Goal: Information Seeking & Learning: Learn about a topic

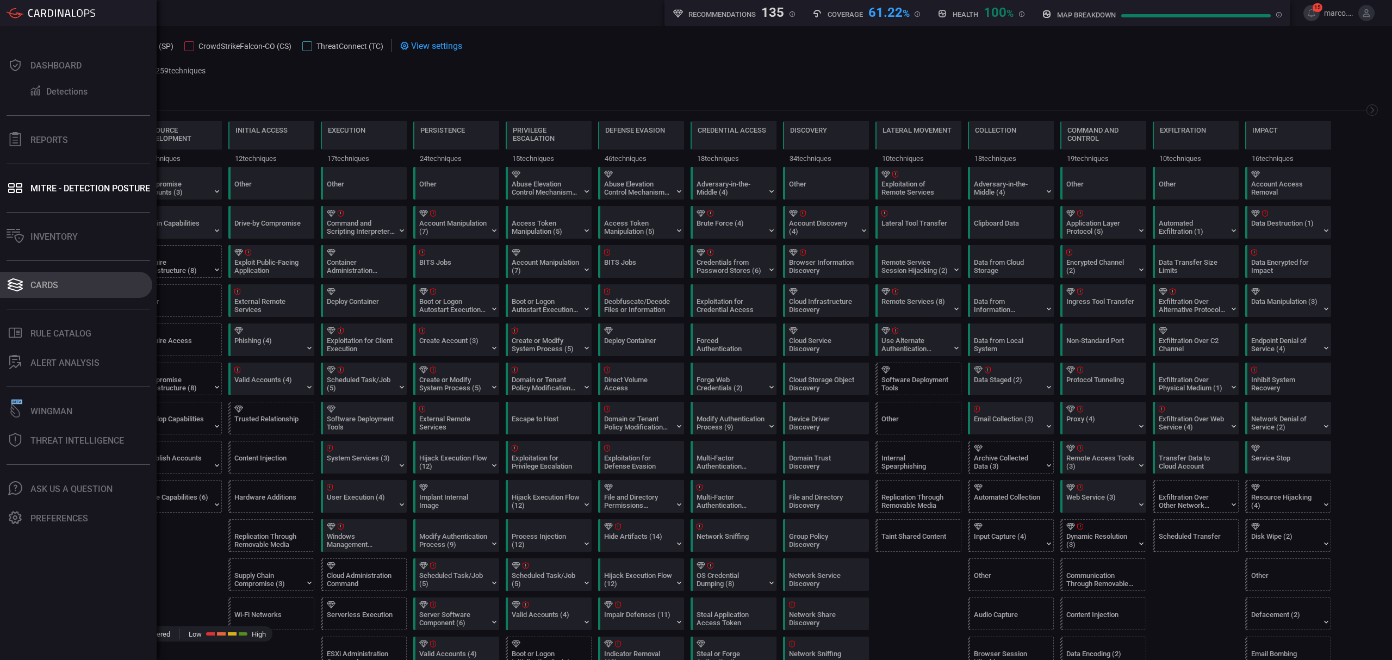
click at [70, 285] on button "Cards" at bounding box center [76, 285] width 152 height 26
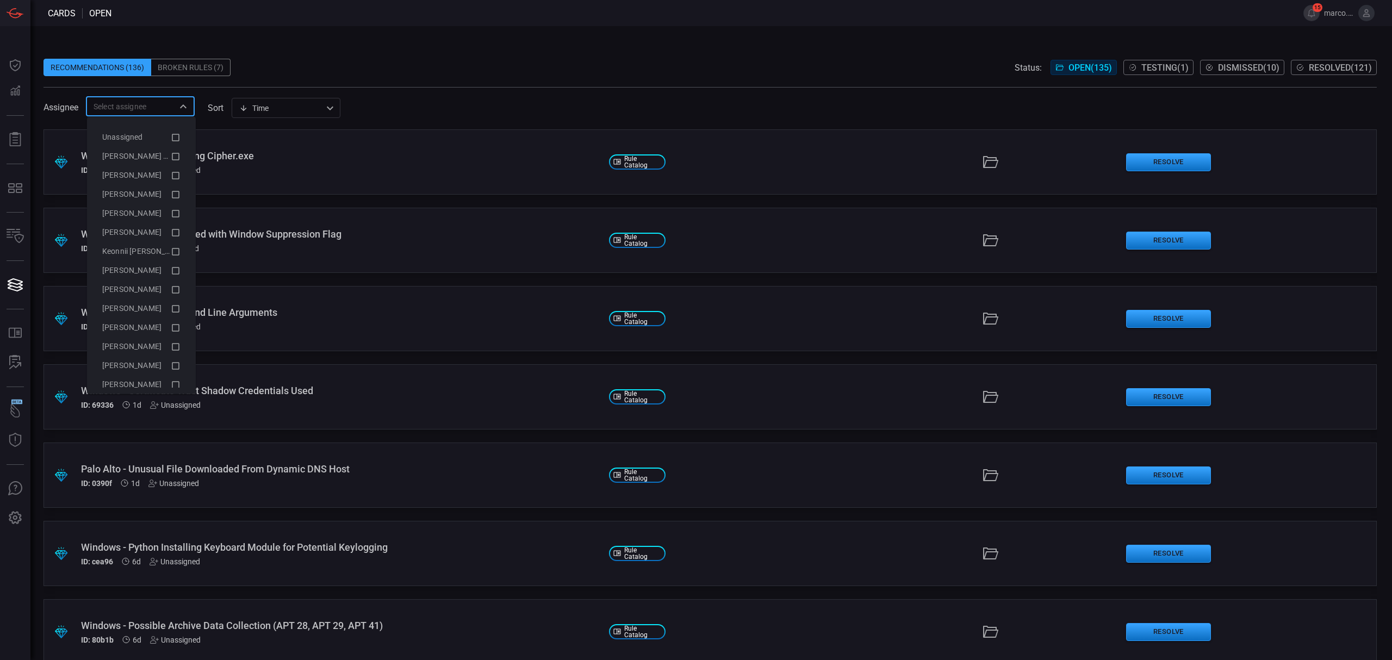
click at [146, 108] on input "text" at bounding box center [131, 106] width 84 height 14
click at [151, 157] on span "[PERSON_NAME] (Myself)" at bounding box center [146, 156] width 89 height 9
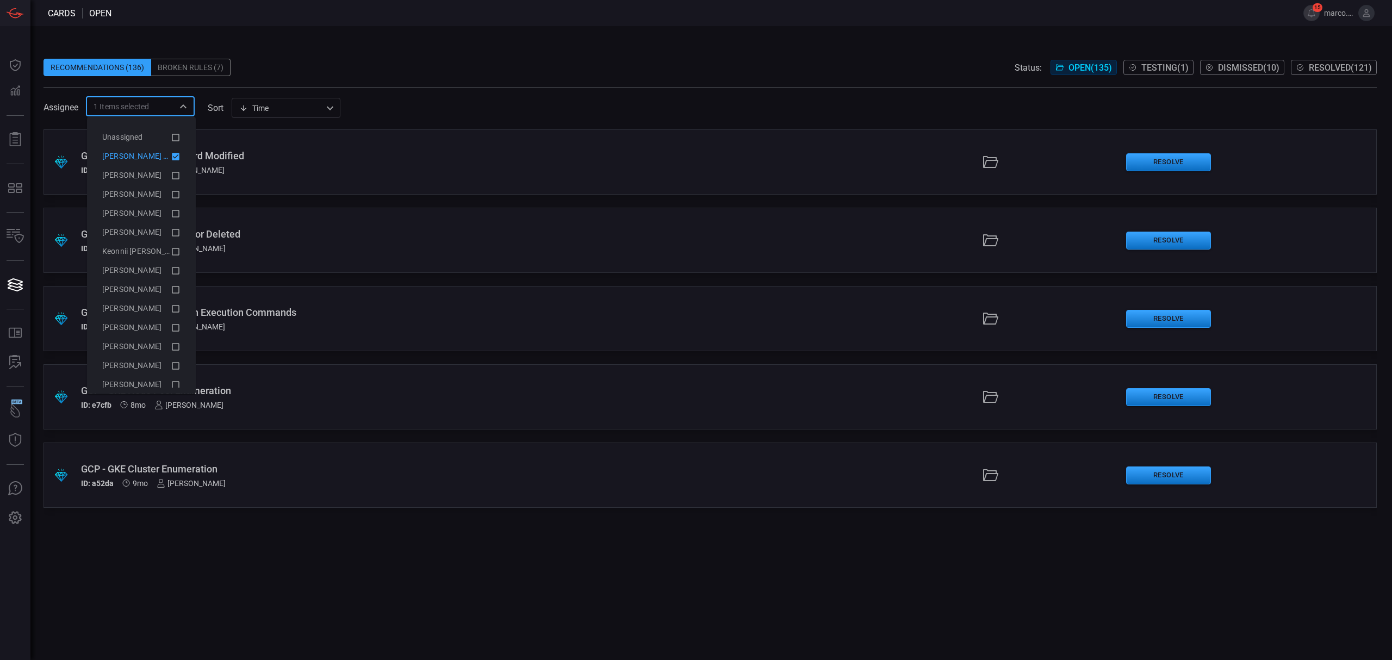
click at [468, 60] on div "Recommendations (136) Broken Rules (7) Status: Open ( 135 ) Testing ( 1 ) Dismi…" at bounding box center [709, 67] width 1333 height 17
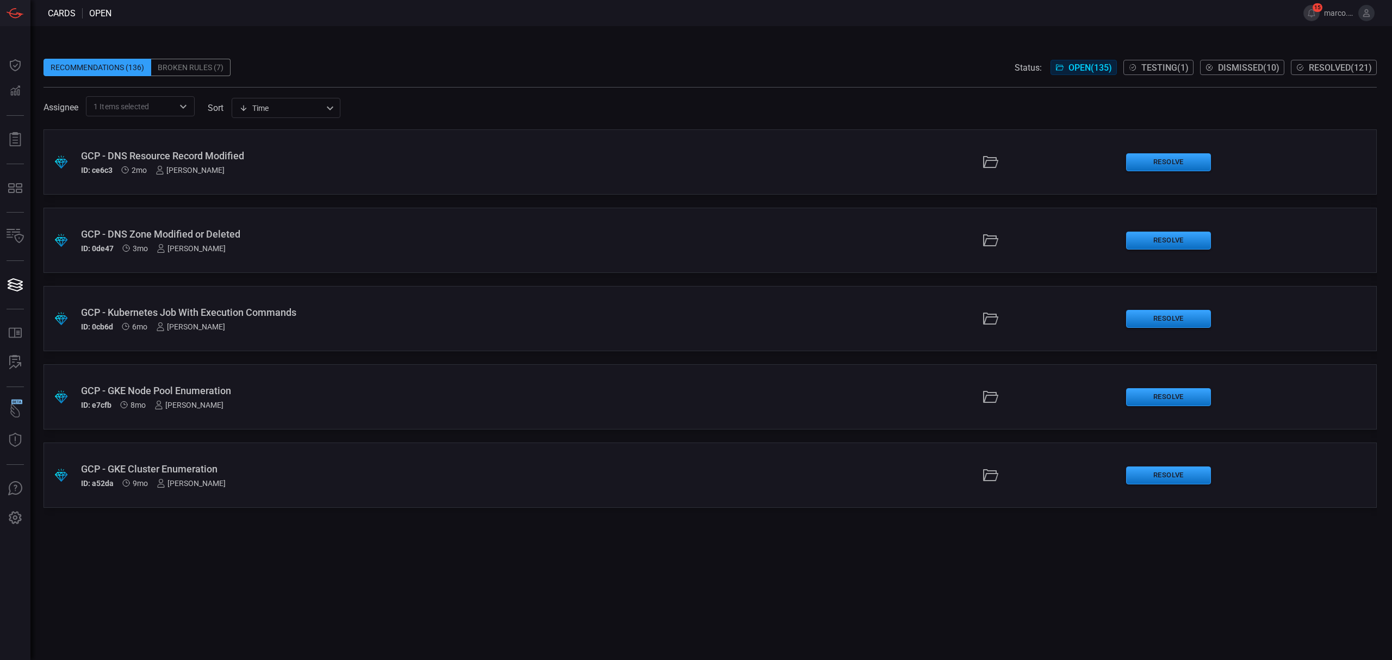
click at [197, 233] on div "GCP - DNS Zone Modified or Deleted" at bounding box center [340, 233] width 519 height 11
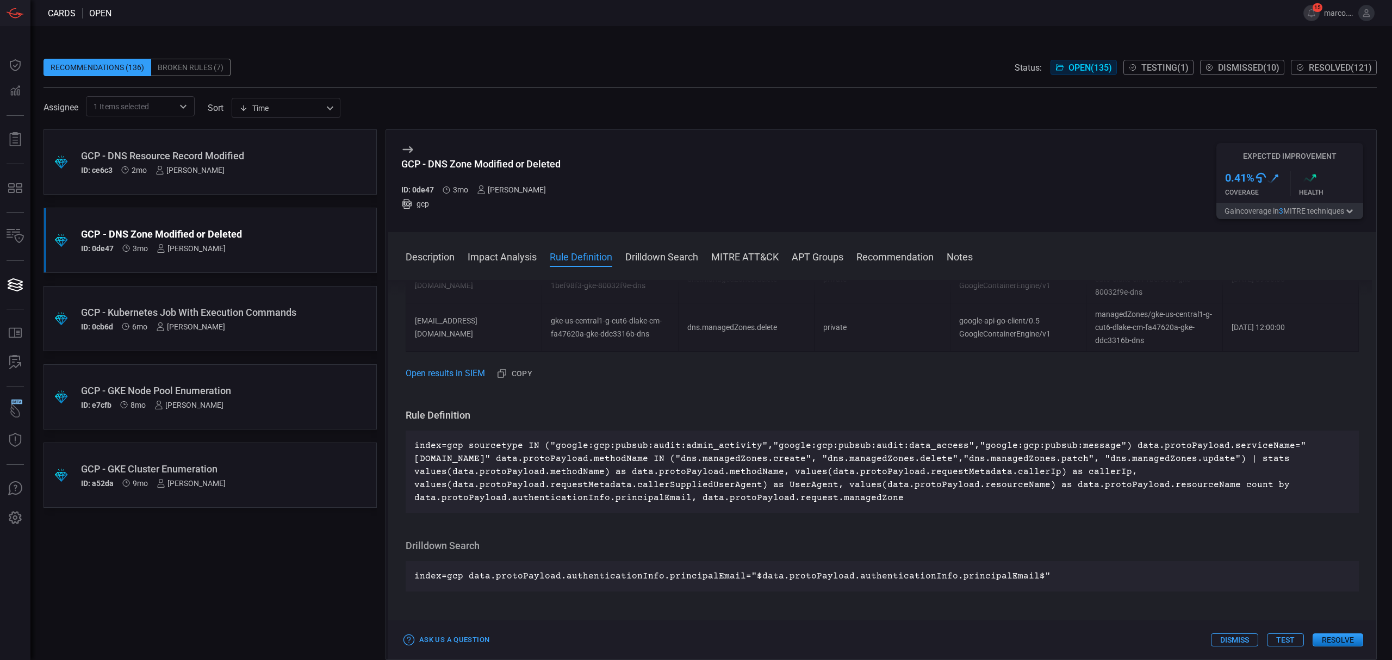
scroll to position [1160, 0]
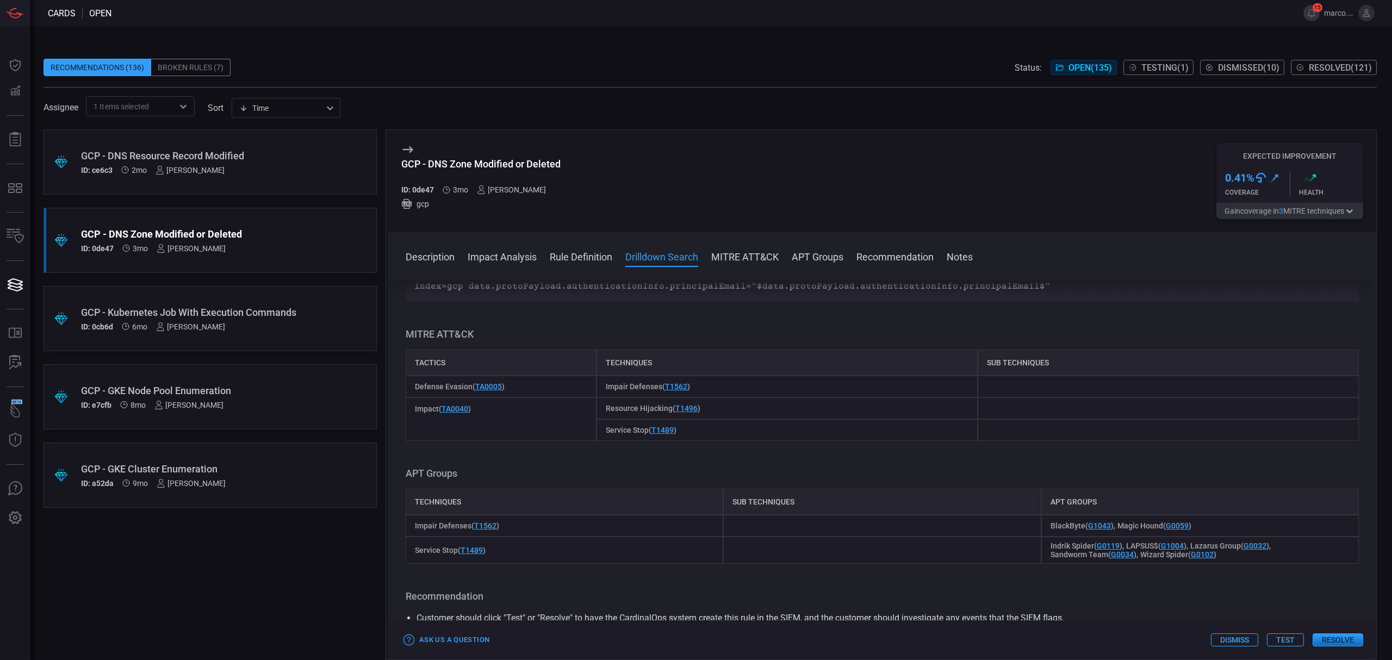
click at [696, 413] on span "Resource Hijacking ( T1496 )" at bounding box center [653, 408] width 95 height 9
drag, startPoint x: 488, startPoint y: 493, endPoint x: 546, endPoint y: 357, distance: 147.8
click at [546, 357] on div "Description Google Cloud DNS is a scalable, reliable, and managed authoritative…" at bounding box center [882, 468] width 988 height 376
drag, startPoint x: 683, startPoint y: 518, endPoint x: 743, endPoint y: 529, distance: 60.2
click at [744, 441] on div "Service Stop ( T1489 )" at bounding box center [786, 430] width 381 height 22
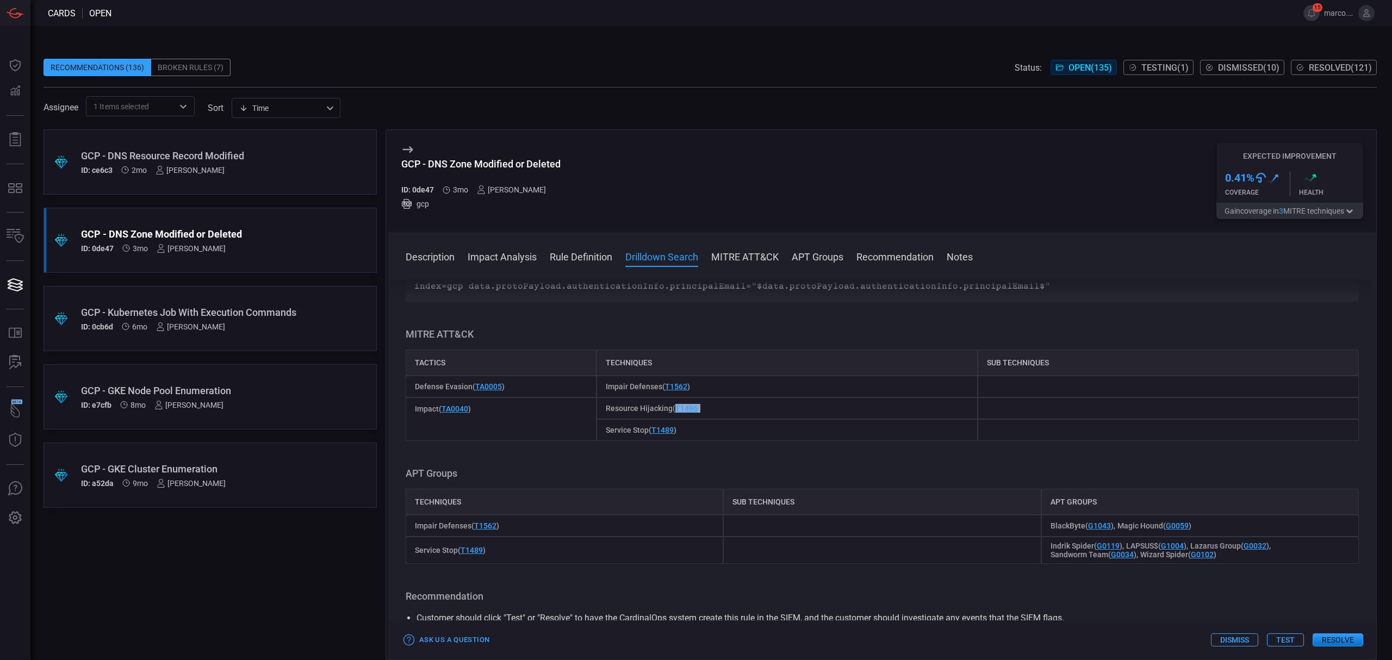
drag, startPoint x: 722, startPoint y: 514, endPoint x: 702, endPoint y: 479, distance: 39.9
click at [672, 419] on div "Resource Hijacking ( T1496 )" at bounding box center [786, 408] width 381 height 22
copy span "T1496 )"
drag, startPoint x: 575, startPoint y: 166, endPoint x: 402, endPoint y: 165, distance: 172.9
click at [402, 165] on div "GCP - DNS Zone Modified or Deleted ID: 0de47 3mo [PERSON_NAME] gcp Expected Imp…" at bounding box center [882, 181] width 988 height 102
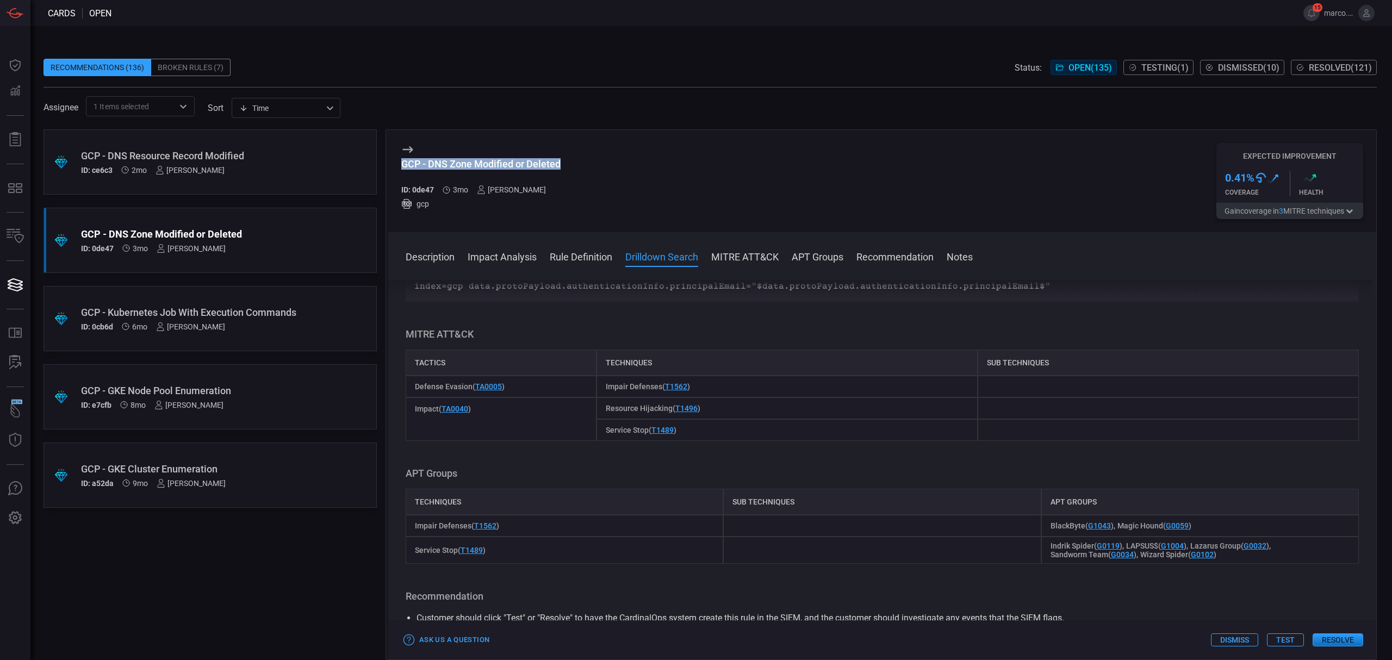
copy div "GCP - DNS Zone Modified or Deleted"
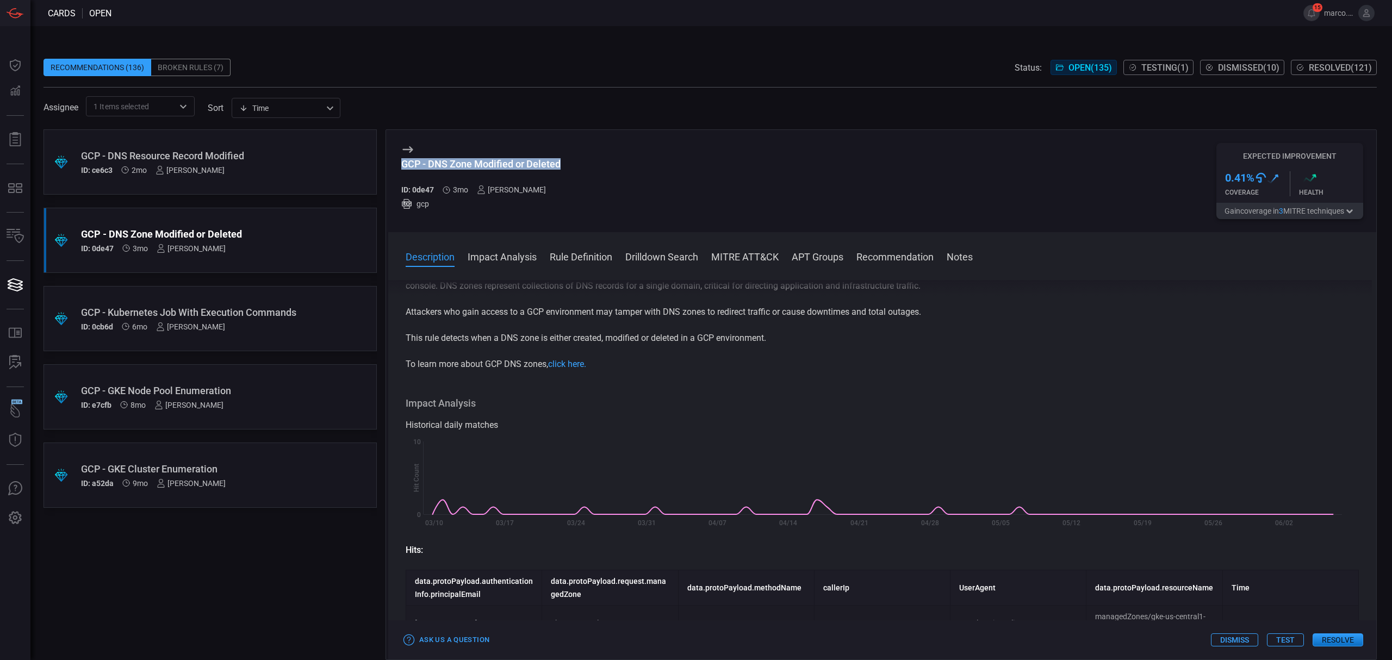
scroll to position [0, 0]
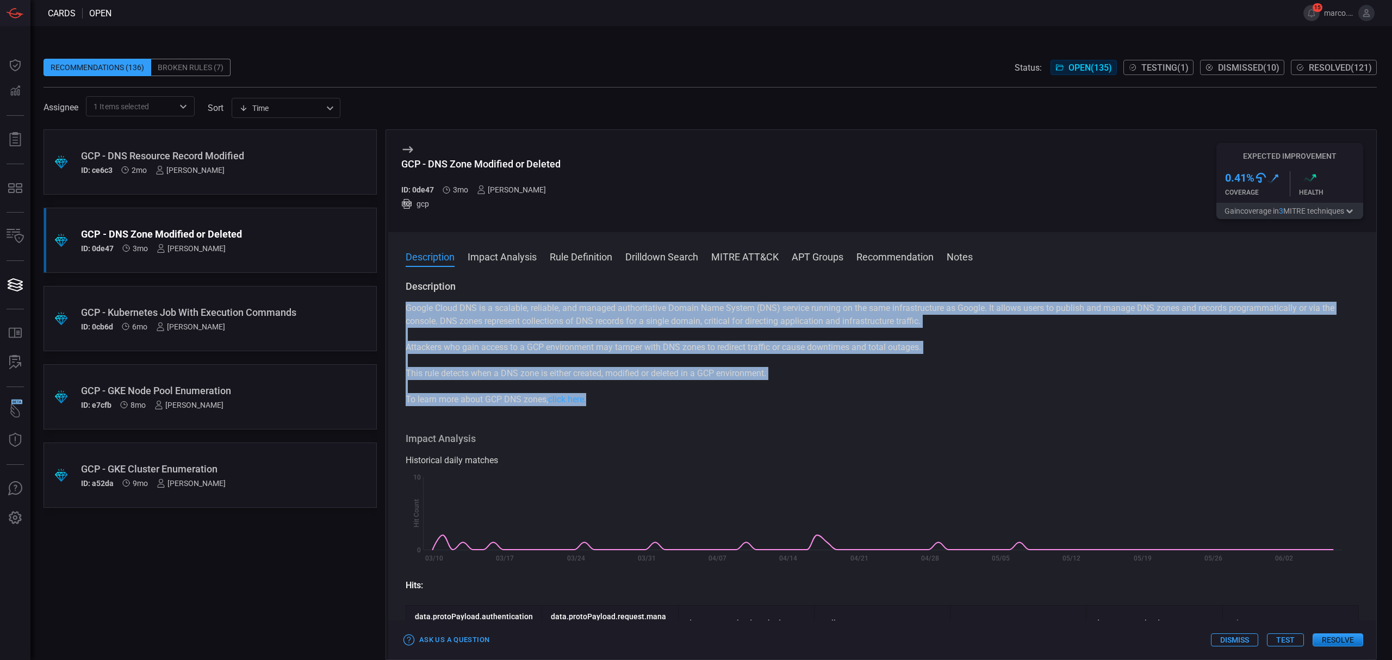
drag, startPoint x: 404, startPoint y: 302, endPoint x: 601, endPoint y: 404, distance: 221.8
click at [601, 404] on div "Description Google Cloud DNS is a scalable, reliable, and managed authoritative…" at bounding box center [882, 468] width 988 height 376
copy div "Google Cloud DNS is a scalable, reliable, and managed authoritative Domain Name…"
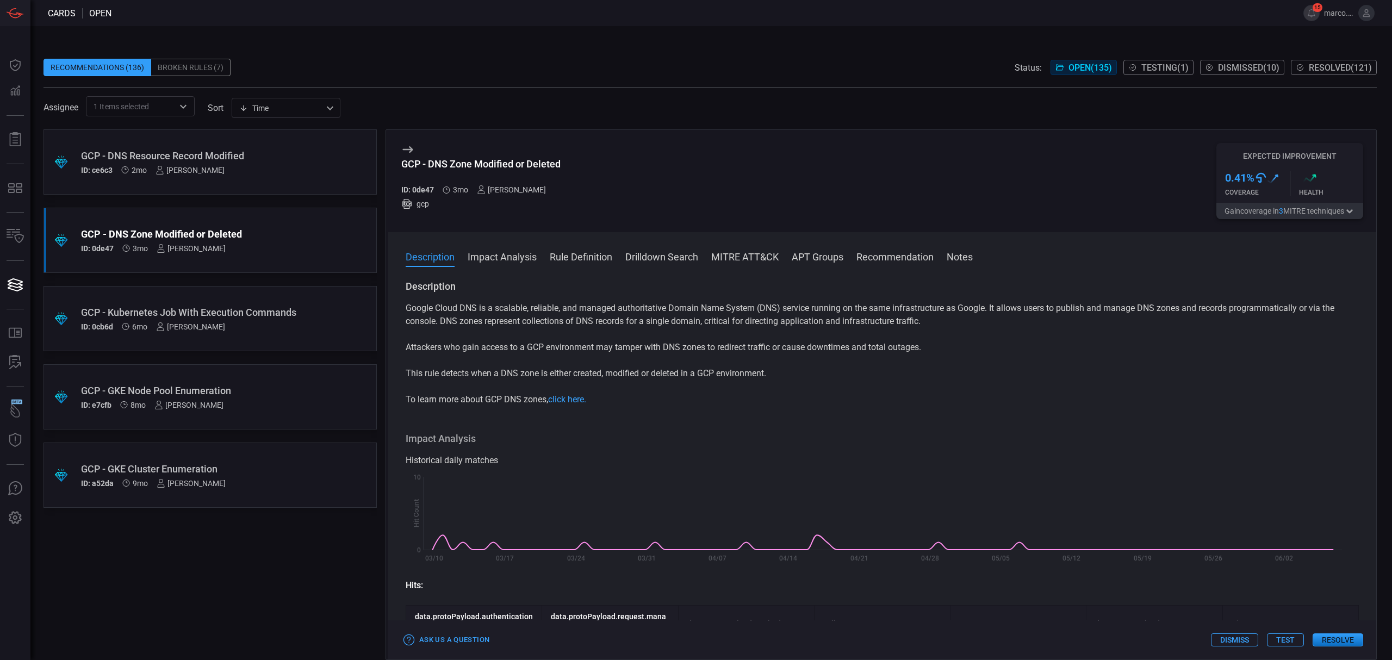
click at [701, 434] on h3 "Impact Analysis" at bounding box center [882, 438] width 953 height 13
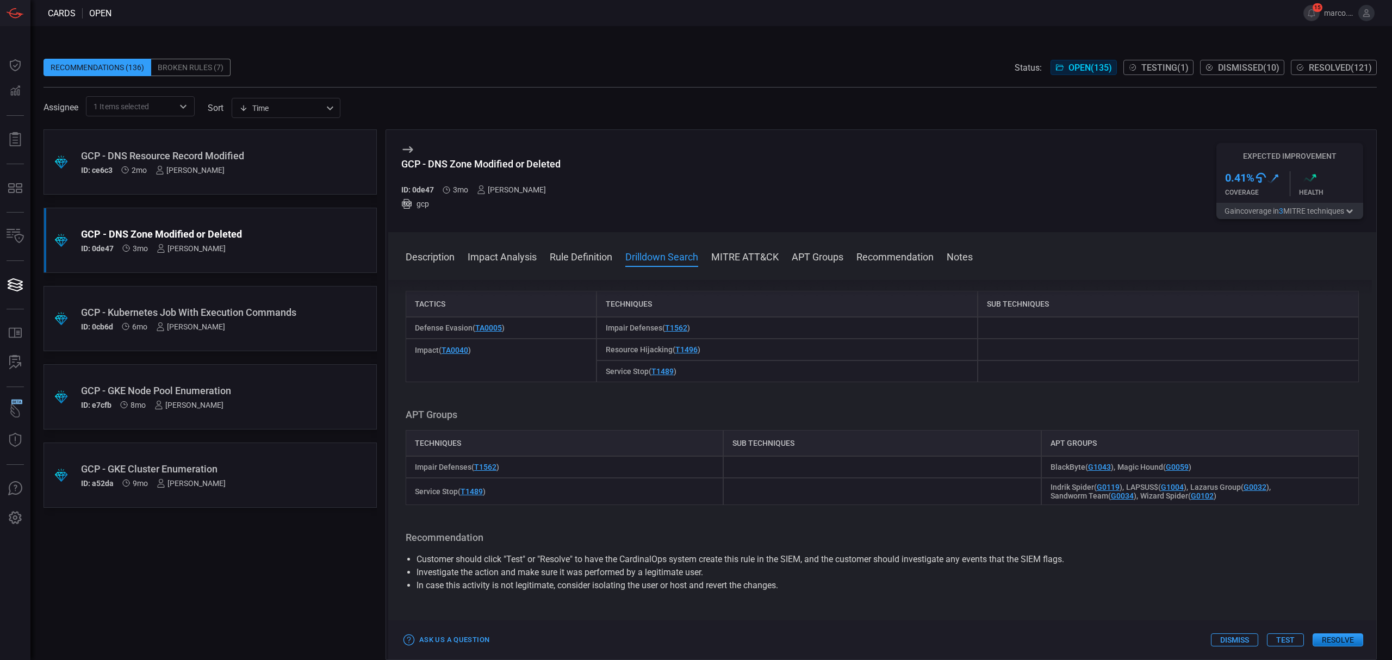
scroll to position [1232, 0]
